Goal: Complete application form

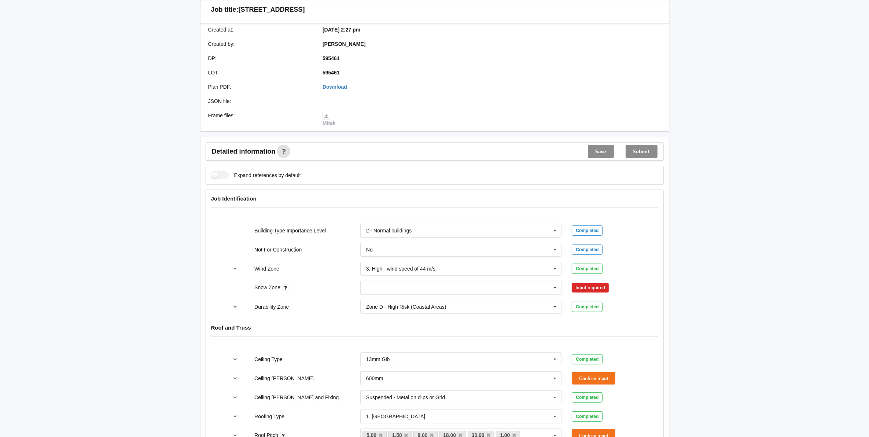
scroll to position [183, 0]
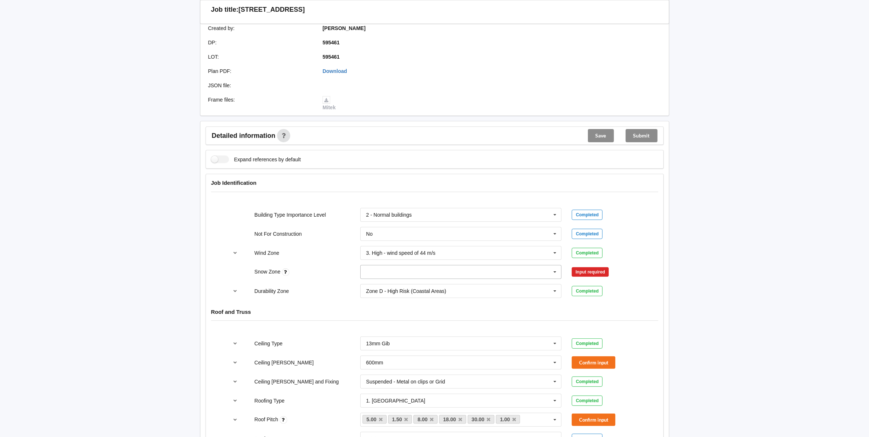
click at [556, 266] on icon at bounding box center [554, 272] width 11 height 14
click at [376, 279] on div "N0" at bounding box center [461, 286] width 201 height 14
click at [600, 266] on button "Confirm input" at bounding box center [594, 272] width 44 height 12
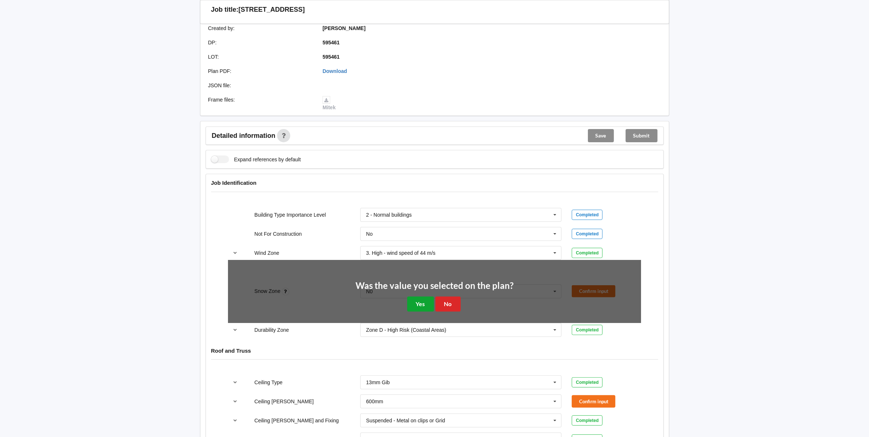
click at [425, 296] on button "Yes" at bounding box center [420, 303] width 27 height 15
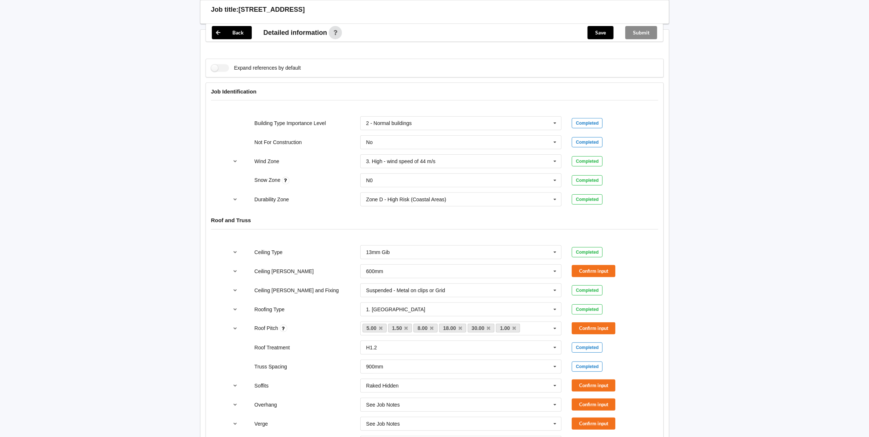
scroll to position [321, 0]
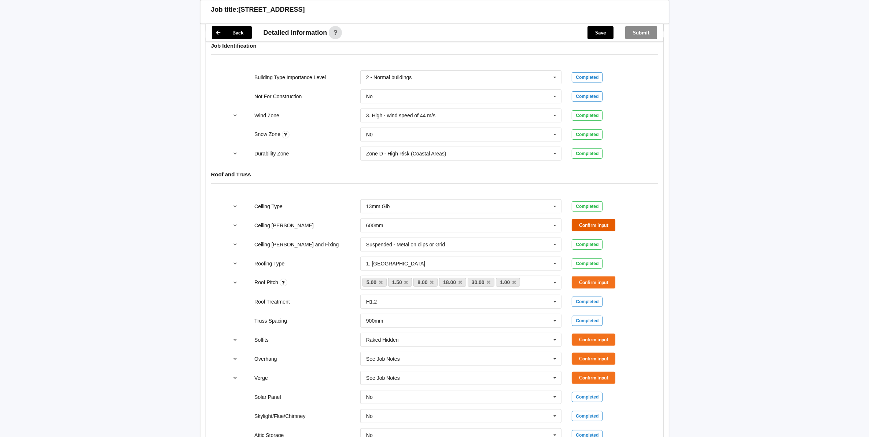
click at [589, 219] on button "Confirm input" at bounding box center [594, 225] width 44 height 12
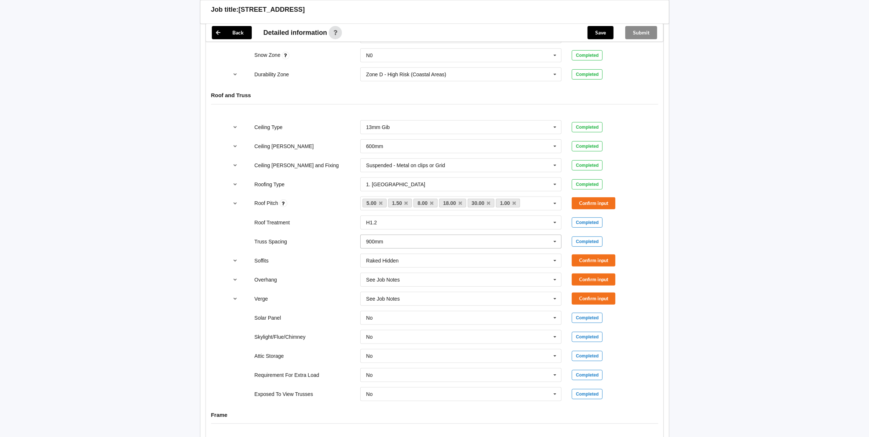
scroll to position [412, 0]
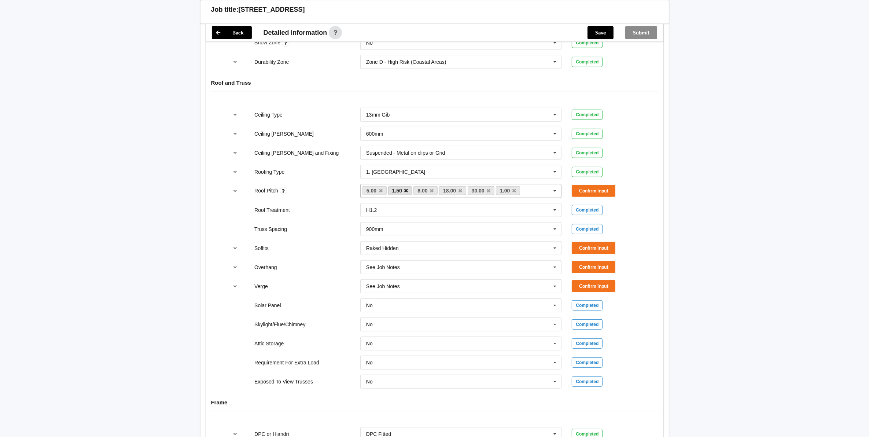
click at [406, 188] on icon at bounding box center [406, 190] width 4 height 5
click at [488, 188] on icon at bounding box center [489, 190] width 4 height 5
click at [593, 185] on button "Confirm input" at bounding box center [594, 191] width 44 height 12
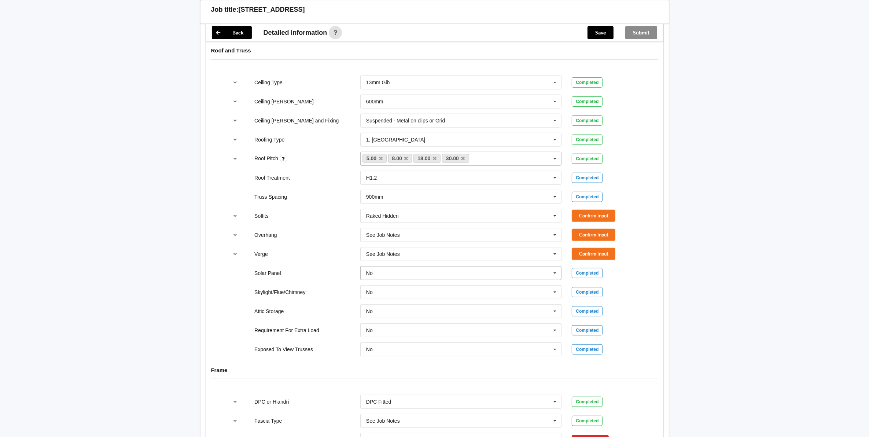
scroll to position [458, 0]
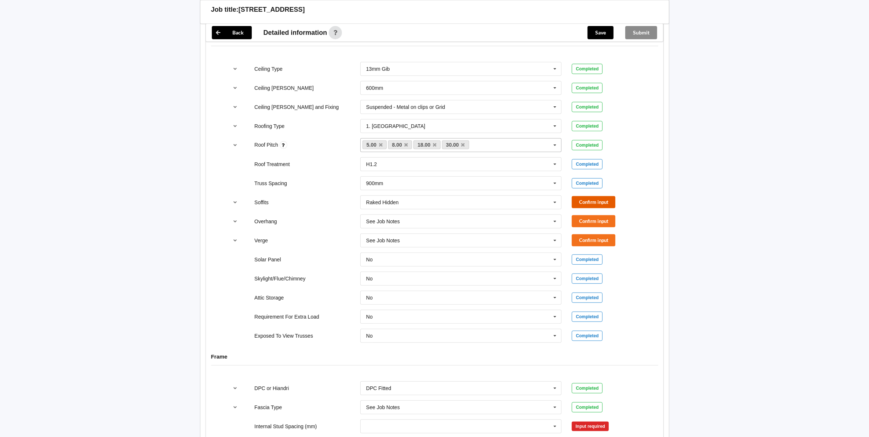
click at [594, 197] on button "Confirm input" at bounding box center [594, 202] width 44 height 12
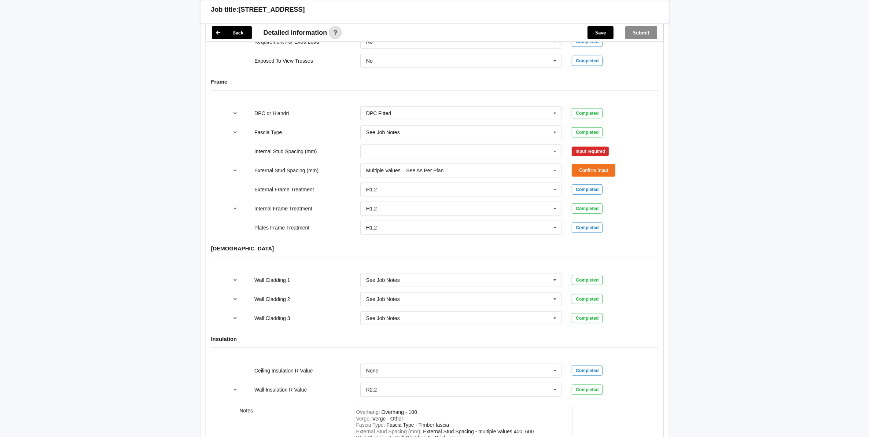
scroll to position [595, 0]
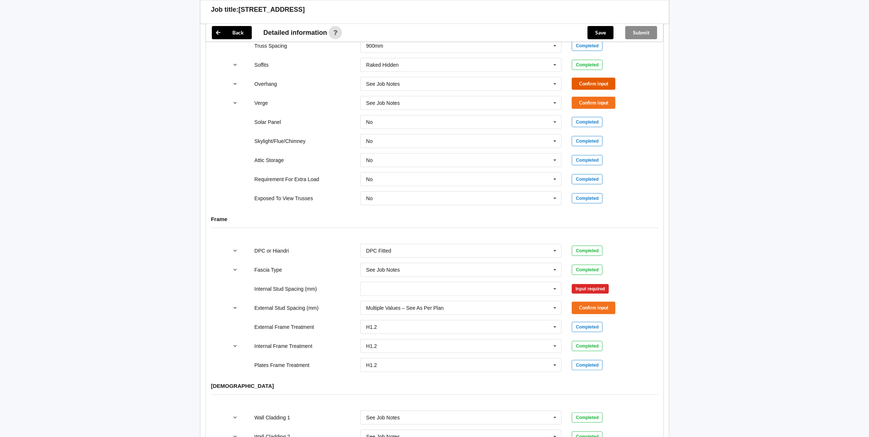
click at [593, 78] on button "Confirm input" at bounding box center [594, 84] width 44 height 12
click at [584, 99] on button "Confirm input" at bounding box center [594, 103] width 44 height 12
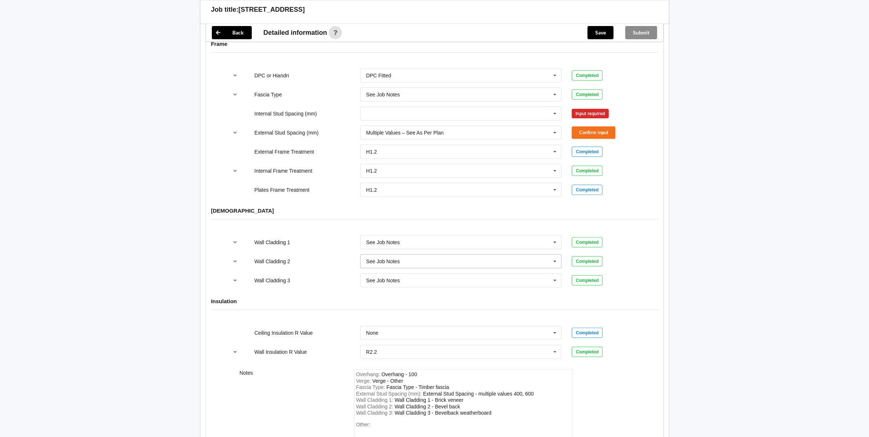
scroll to position [770, 0]
click at [556, 110] on icon at bounding box center [554, 115] width 11 height 14
click at [424, 193] on span "Multiple Values – See As Per Plan" at bounding box center [404, 196] width 77 height 6
click at [589, 108] on button "Confirm input" at bounding box center [594, 114] width 44 height 12
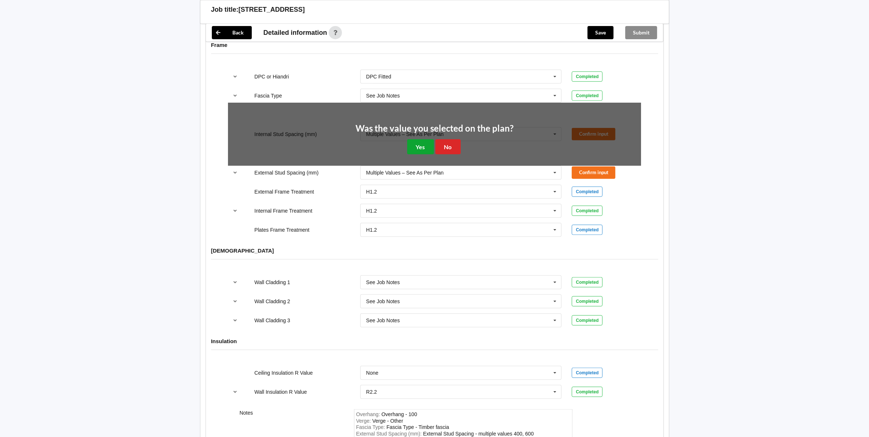
click at [419, 143] on button "Yes" at bounding box center [420, 146] width 27 height 15
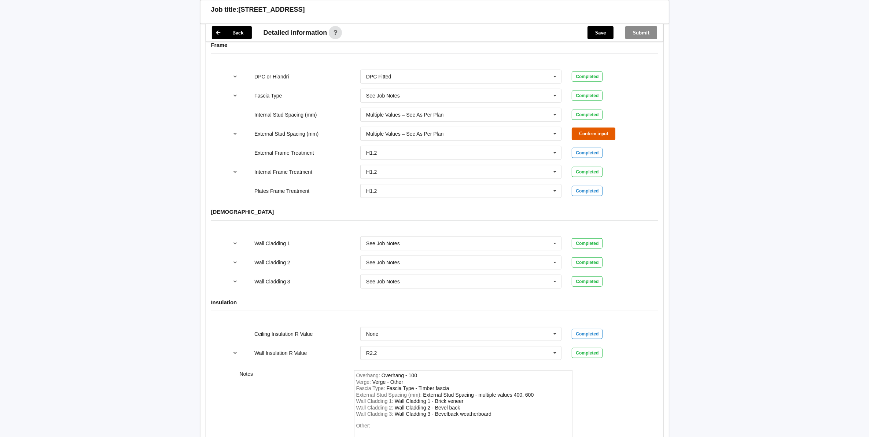
click at [586, 129] on button "Confirm input" at bounding box center [594, 134] width 44 height 12
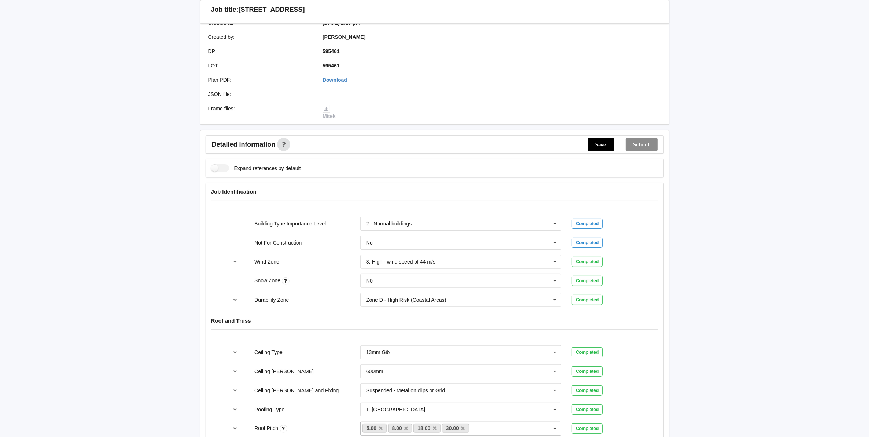
scroll to position [82, 0]
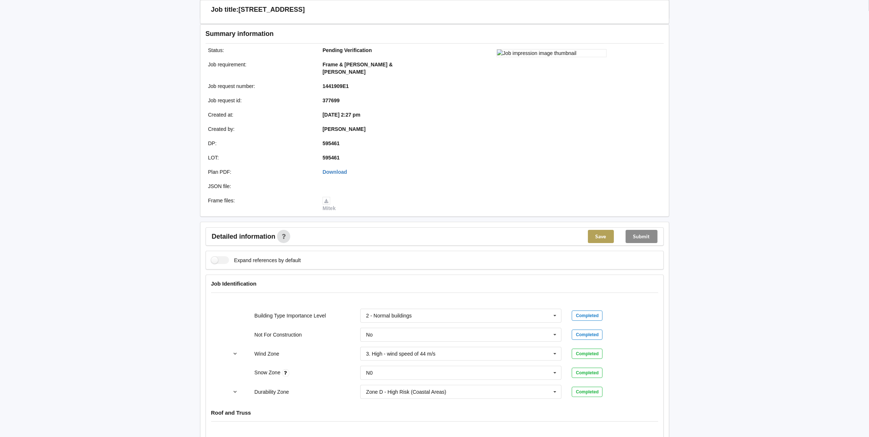
click at [598, 230] on button "Save" at bounding box center [601, 236] width 26 height 13
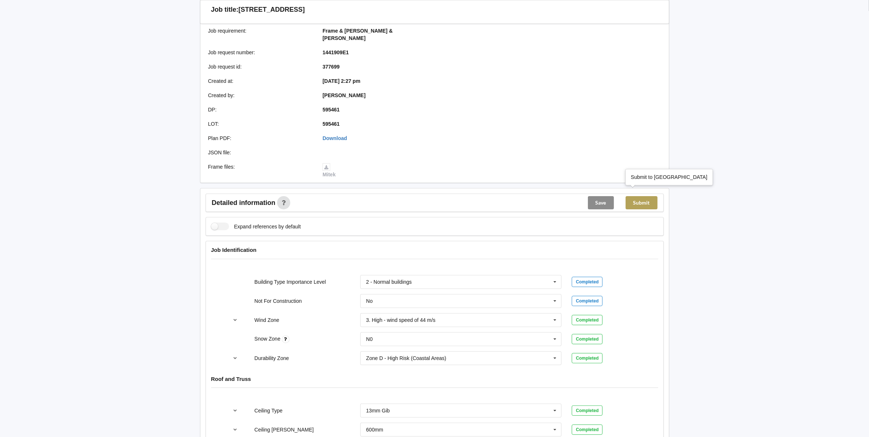
click at [640, 196] on button "Submit" at bounding box center [642, 202] width 32 height 13
